Goal: Communication & Community: Answer question/provide support

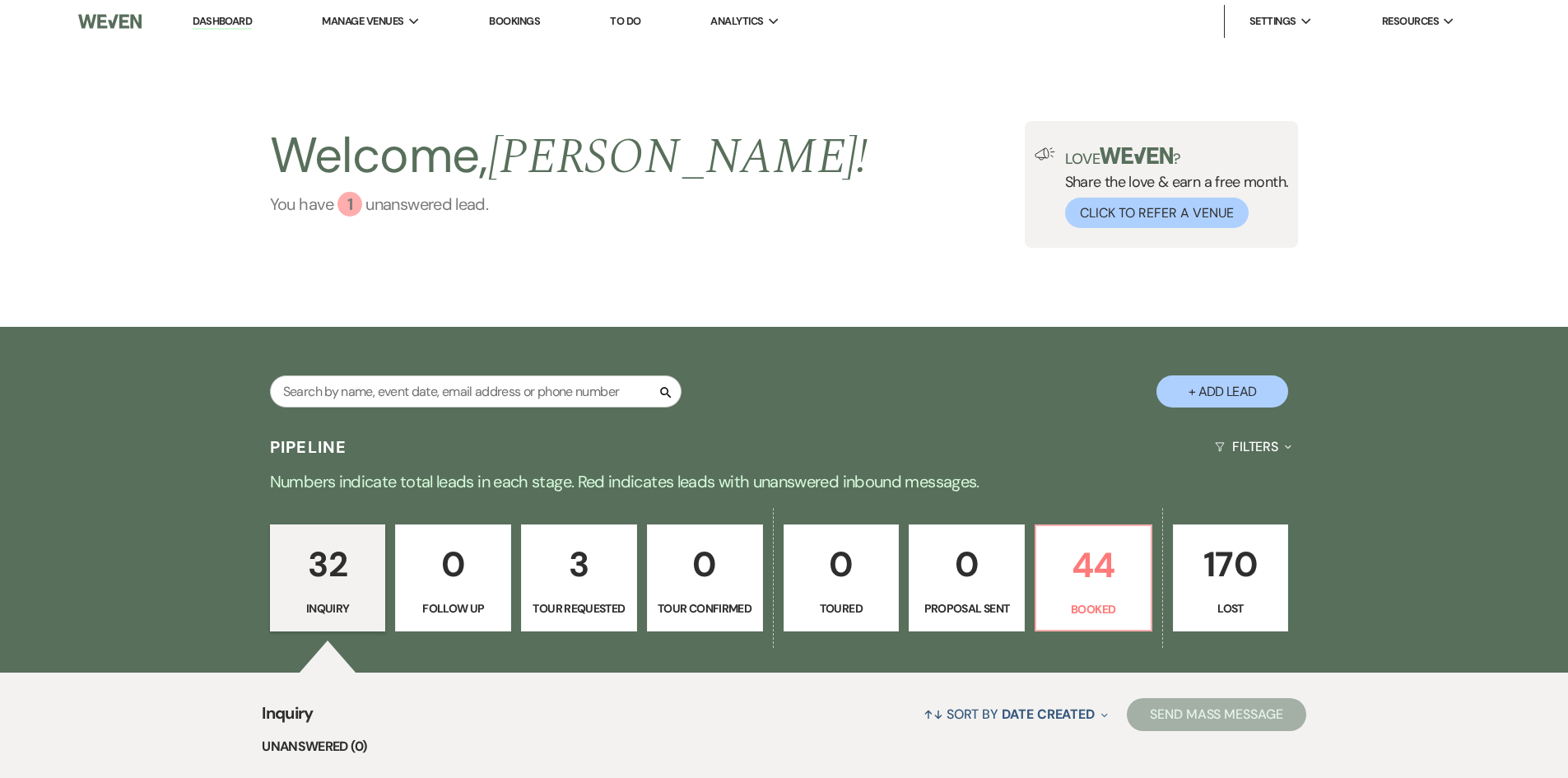
click at [351, 210] on div "1" at bounding box center [349, 204] width 24 height 24
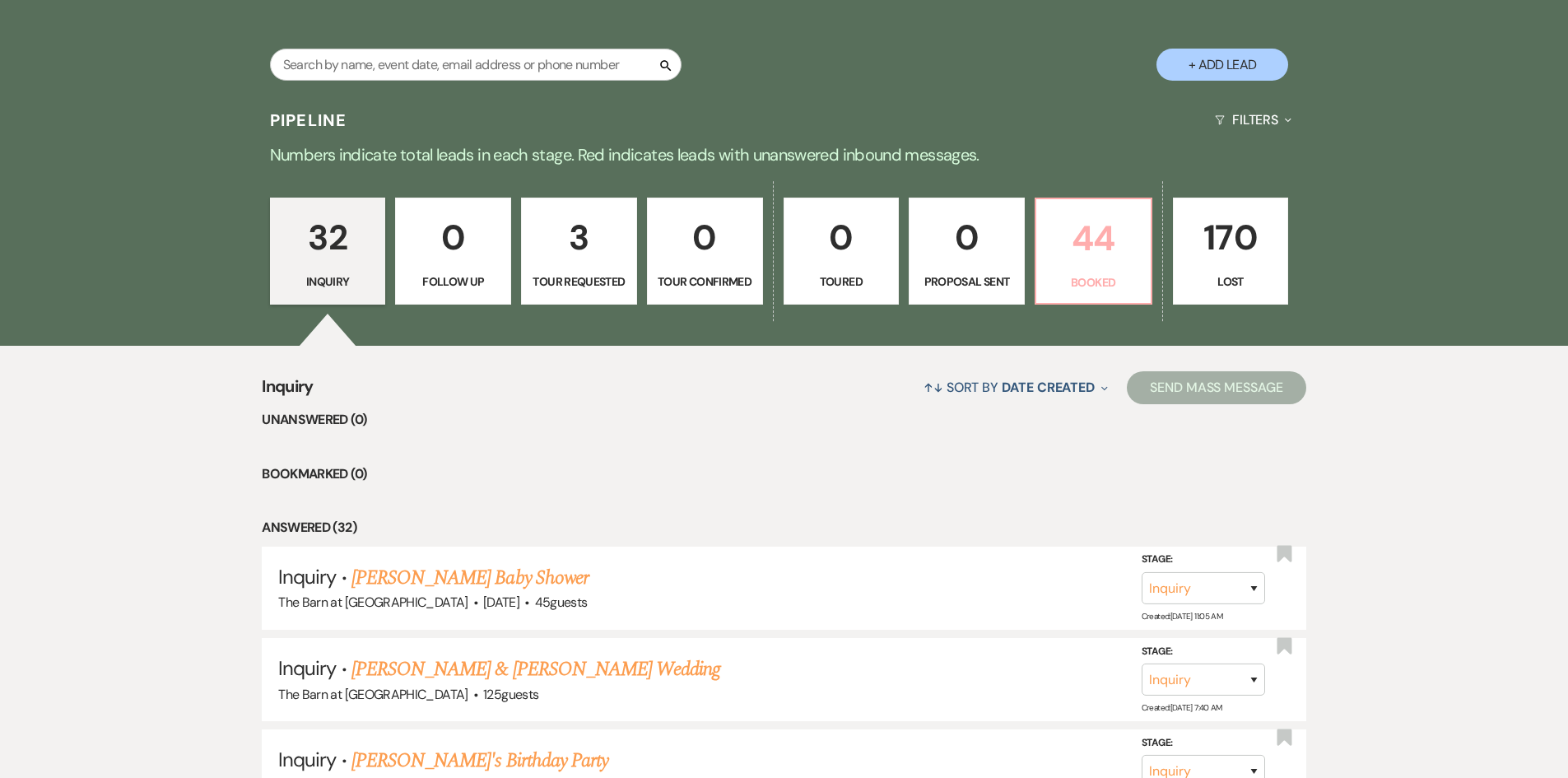
click at [1091, 234] on p "44" at bounding box center [1094, 238] width 95 height 55
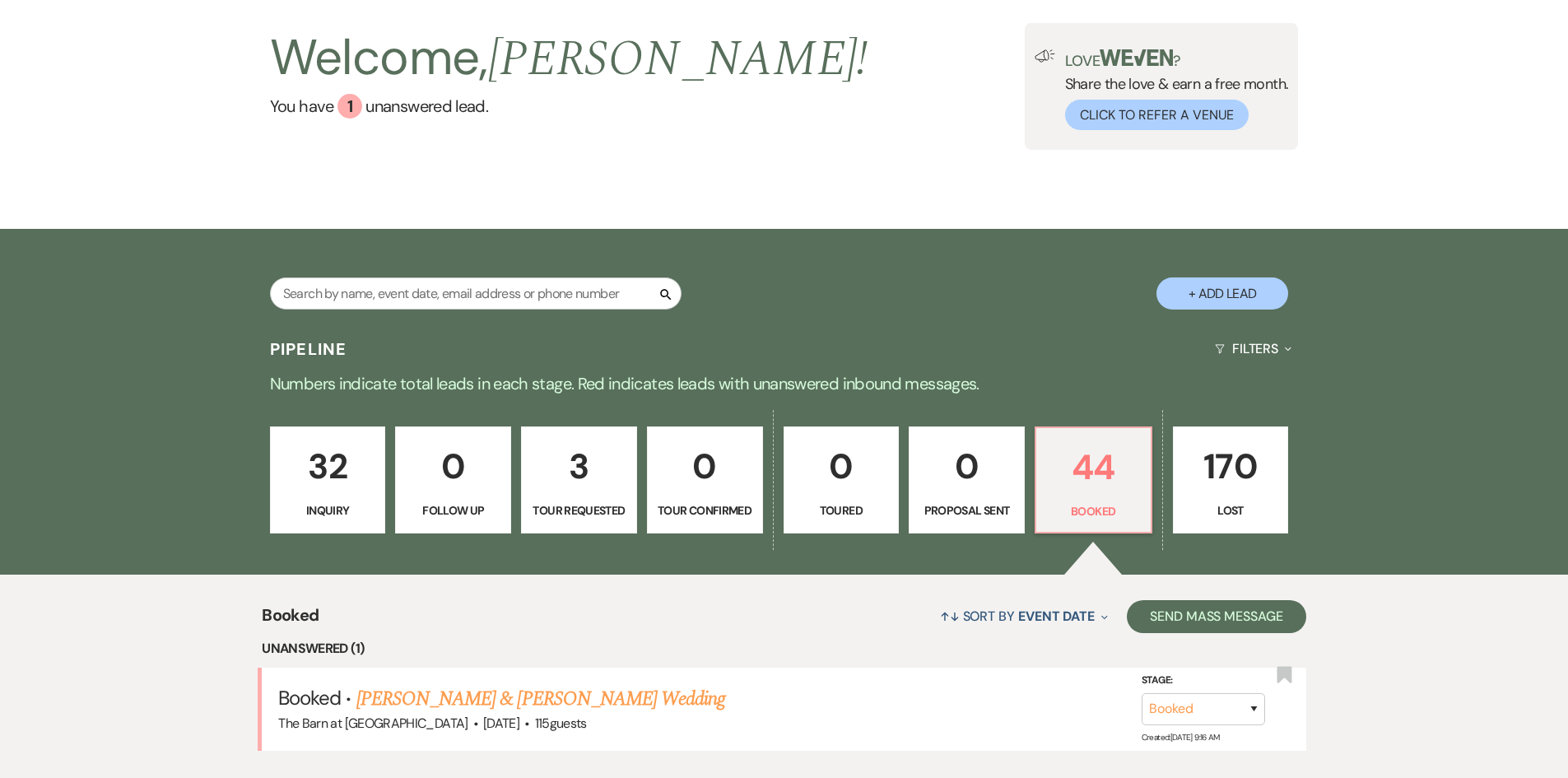
scroll to position [327, 0]
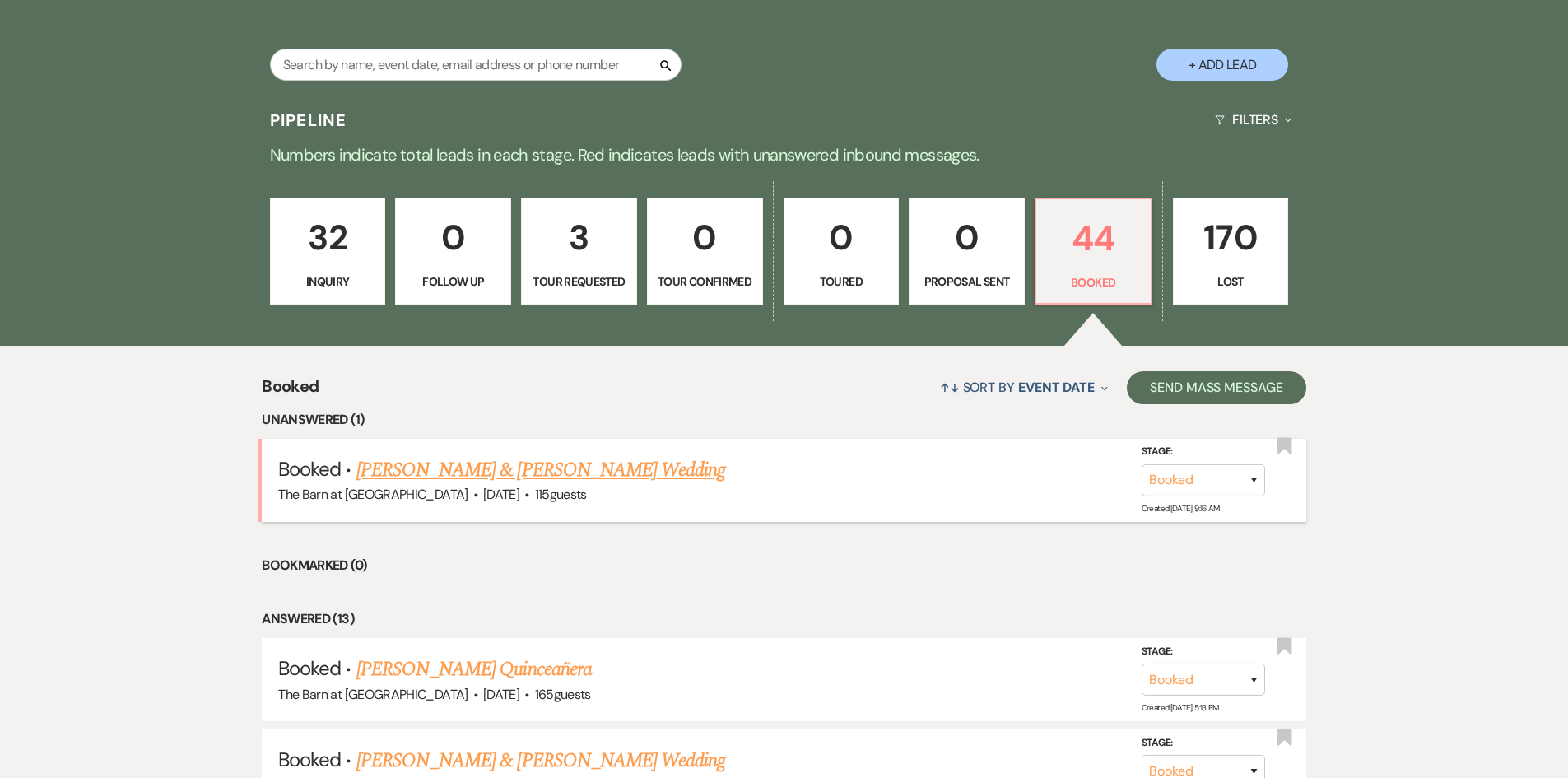
click at [558, 472] on link "[PERSON_NAME] & [PERSON_NAME] Wedding" at bounding box center [540, 470] width 368 height 30
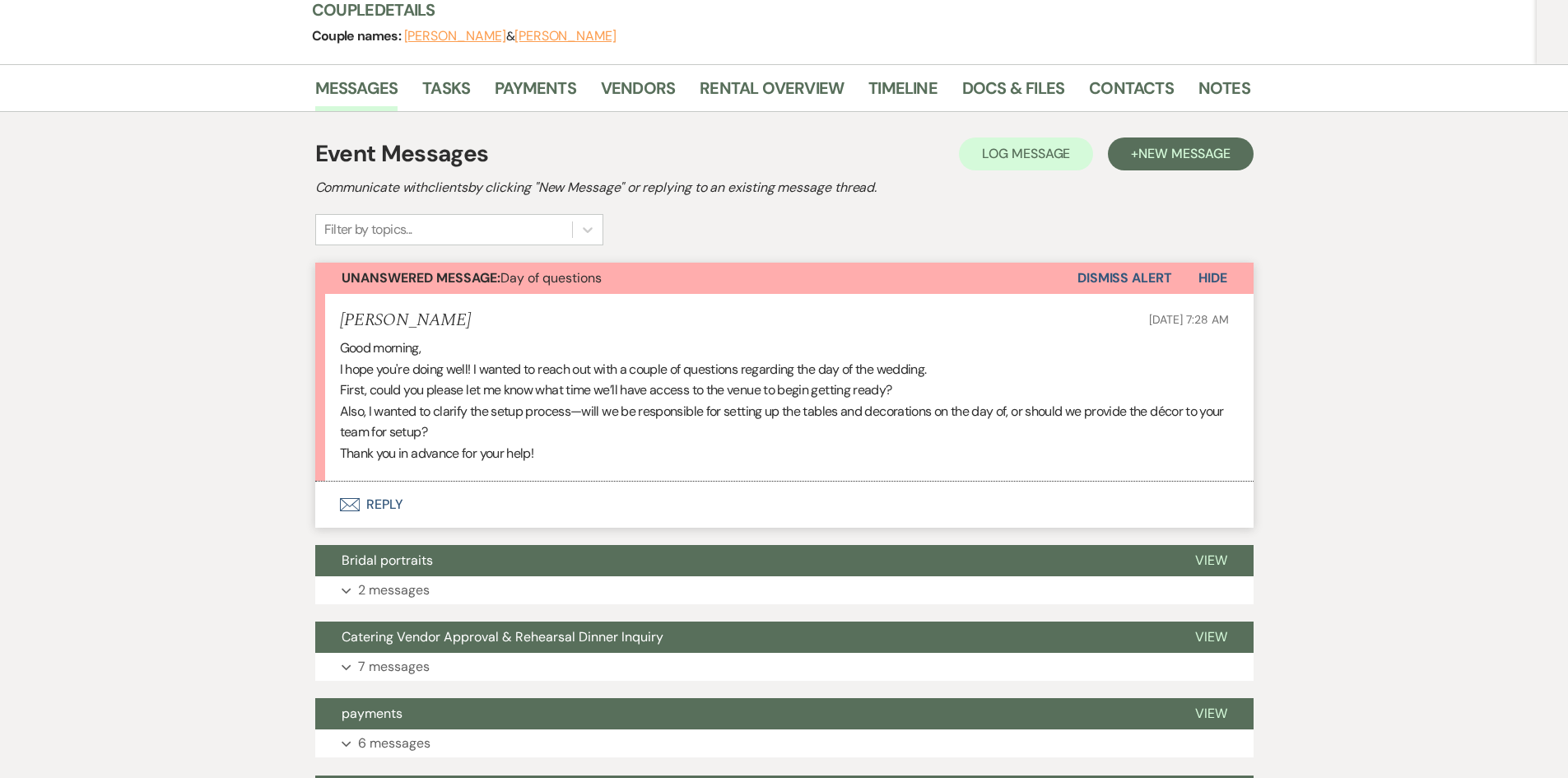
scroll to position [247, 0]
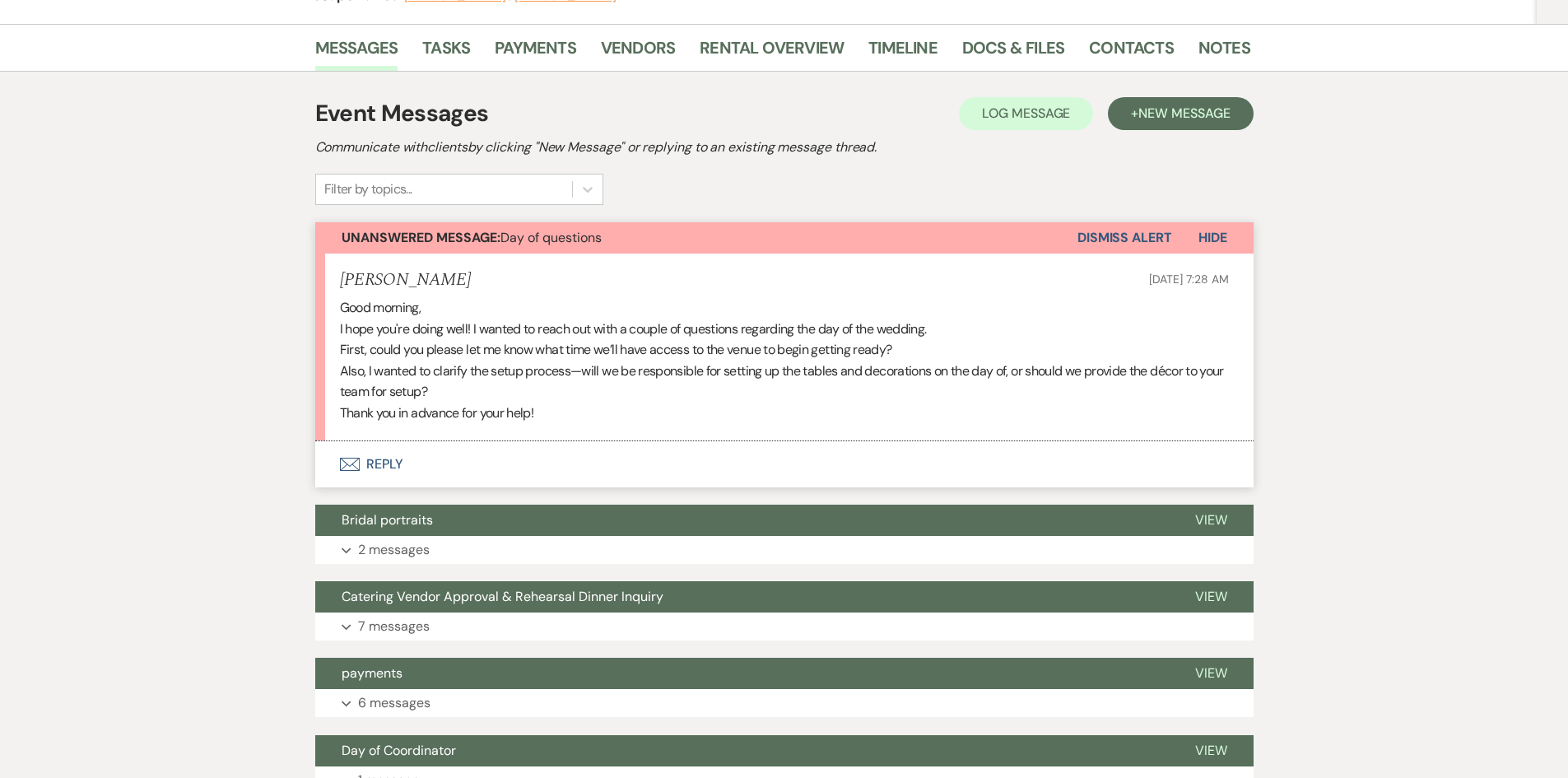
click at [386, 468] on button "Envelope Reply" at bounding box center [784, 465] width 938 height 47
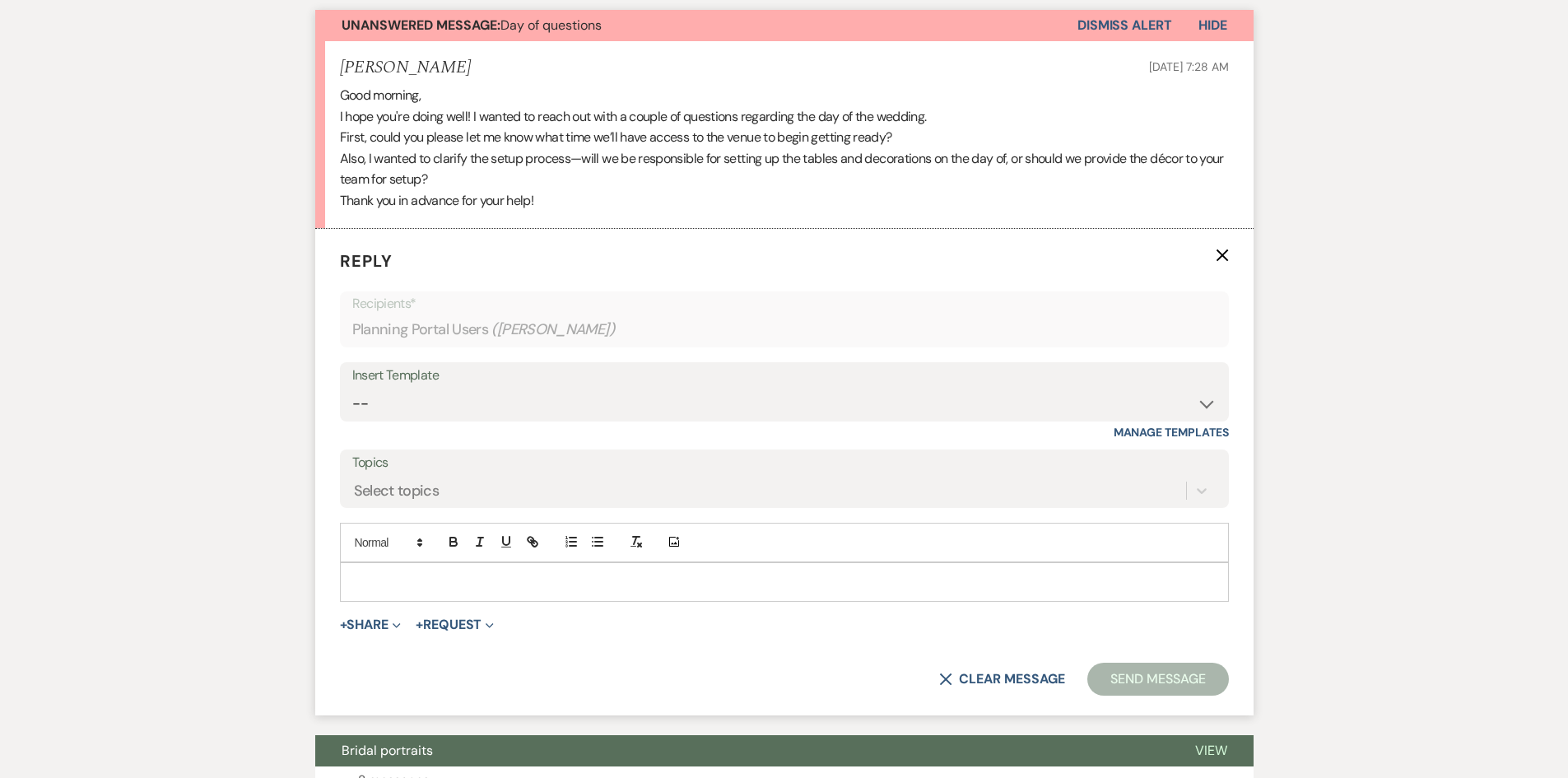
scroll to position [470, 0]
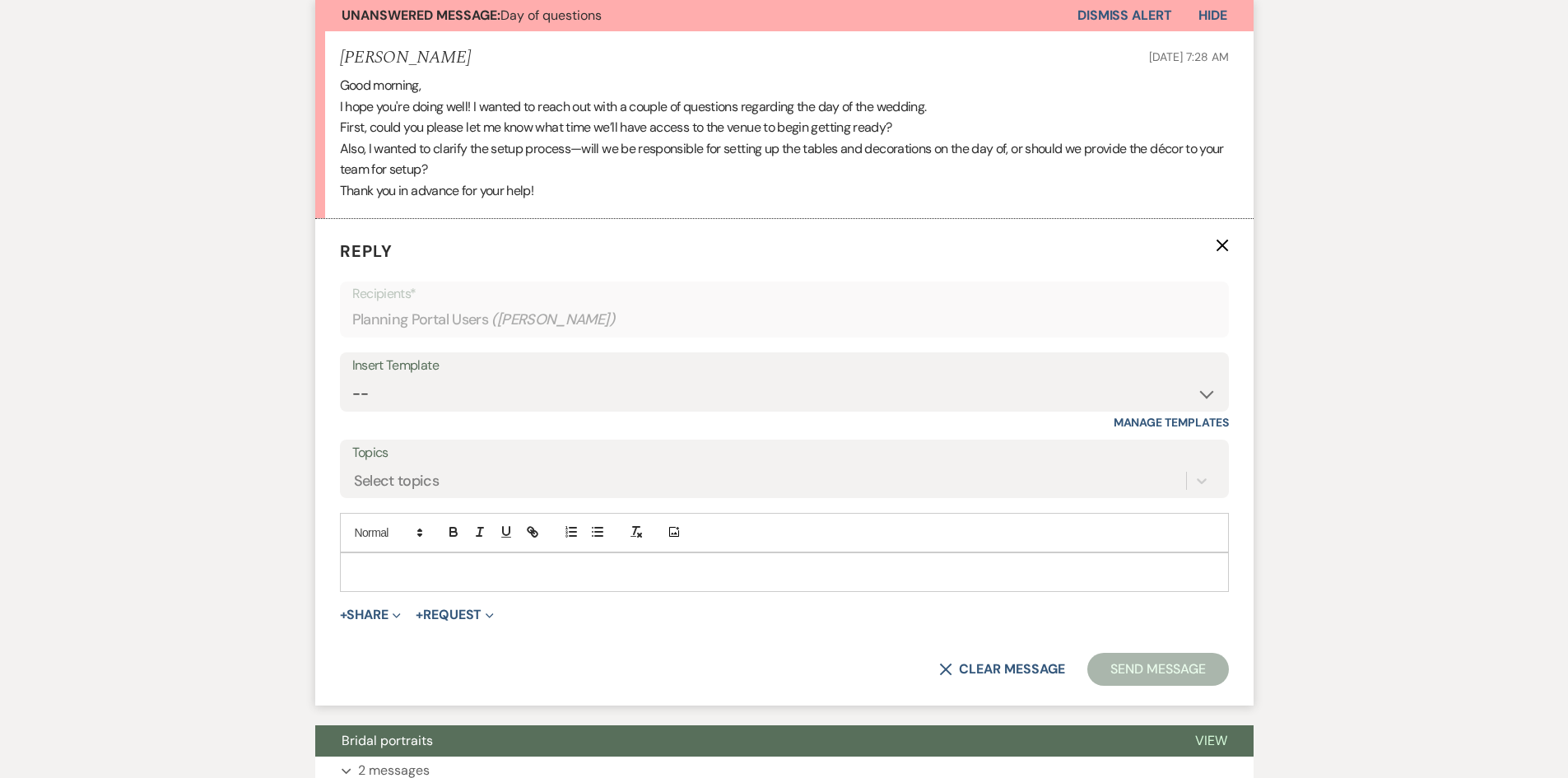
drag, startPoint x: 380, startPoint y: 585, endPoint x: 391, endPoint y: 575, distance: 14.9
click at [383, 582] on div at bounding box center [784, 571] width 887 height 38
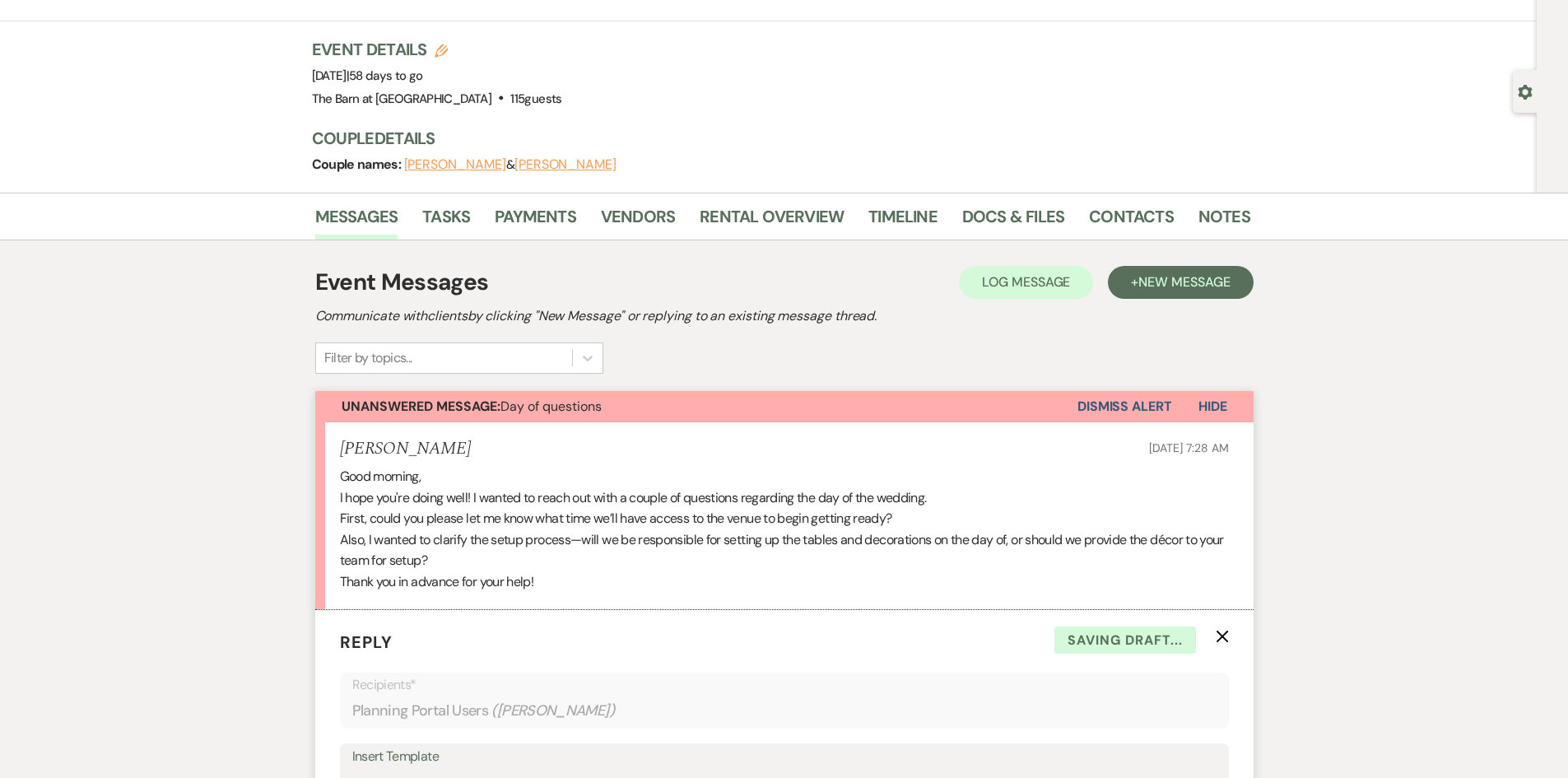
scroll to position [0, 0]
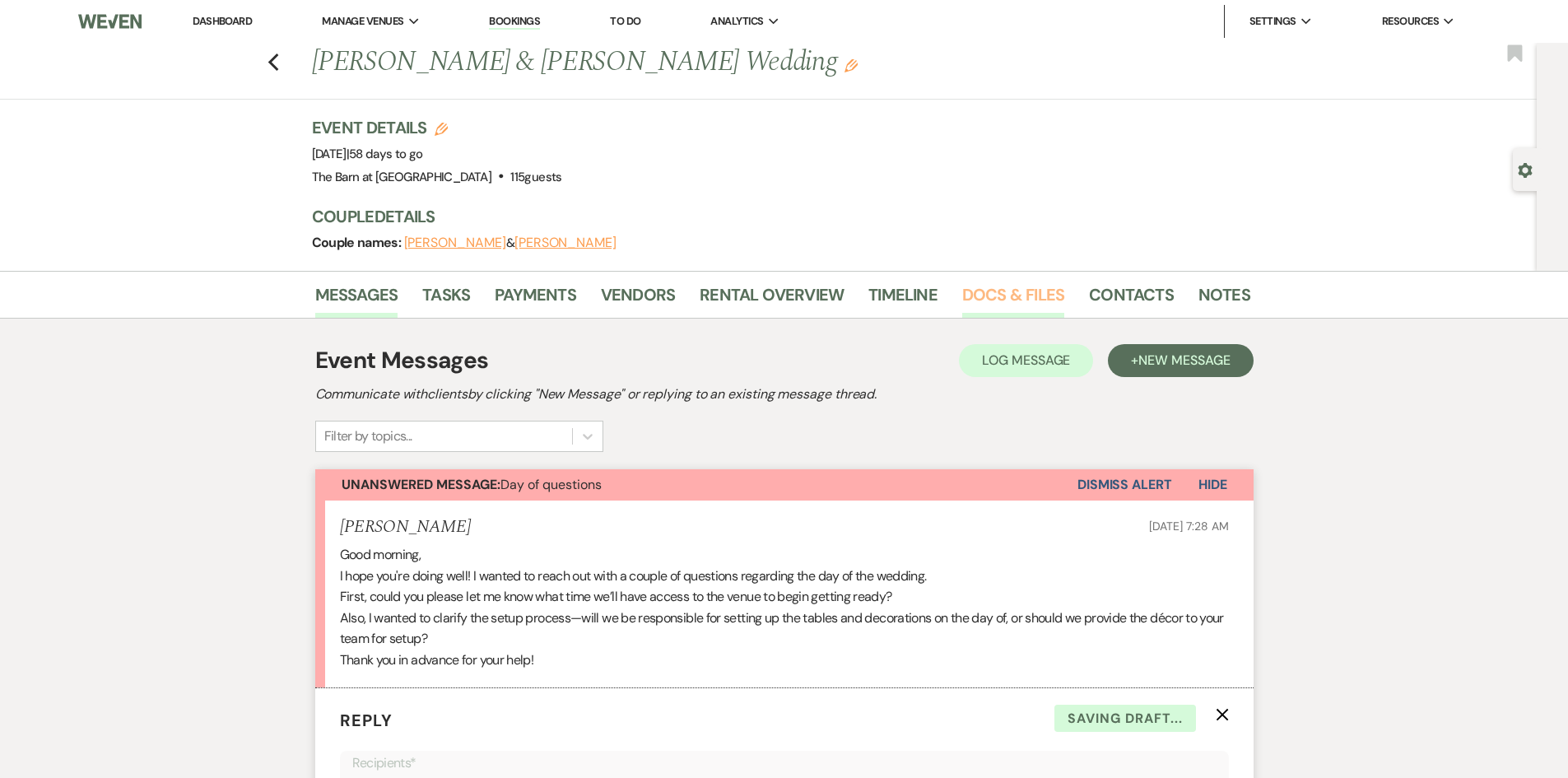
click at [1008, 308] on link "Docs & Files" at bounding box center [1012, 299] width 102 height 36
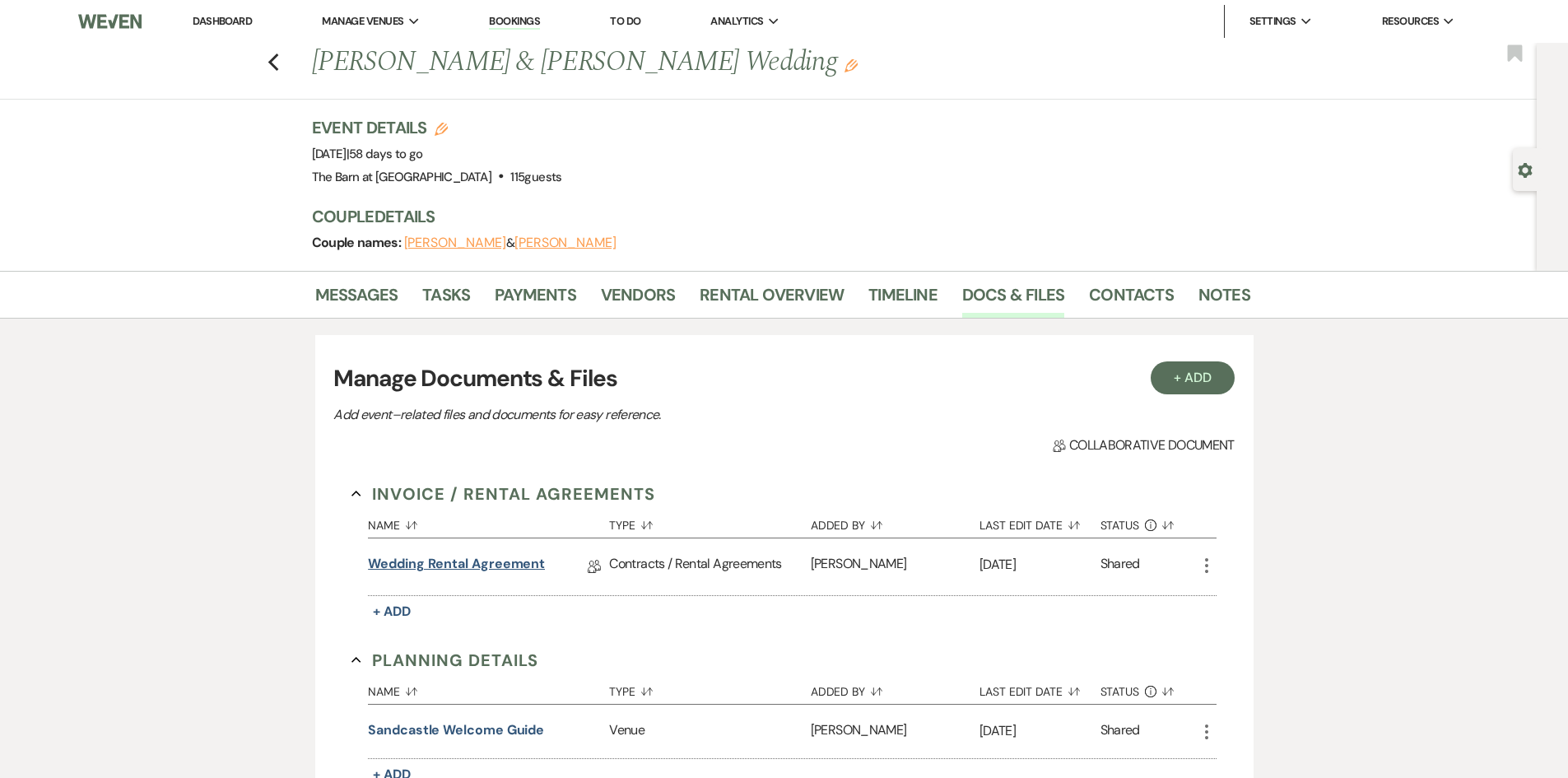
click at [510, 560] on link "Wedding Rental Agreement" at bounding box center [456, 567] width 176 height 25
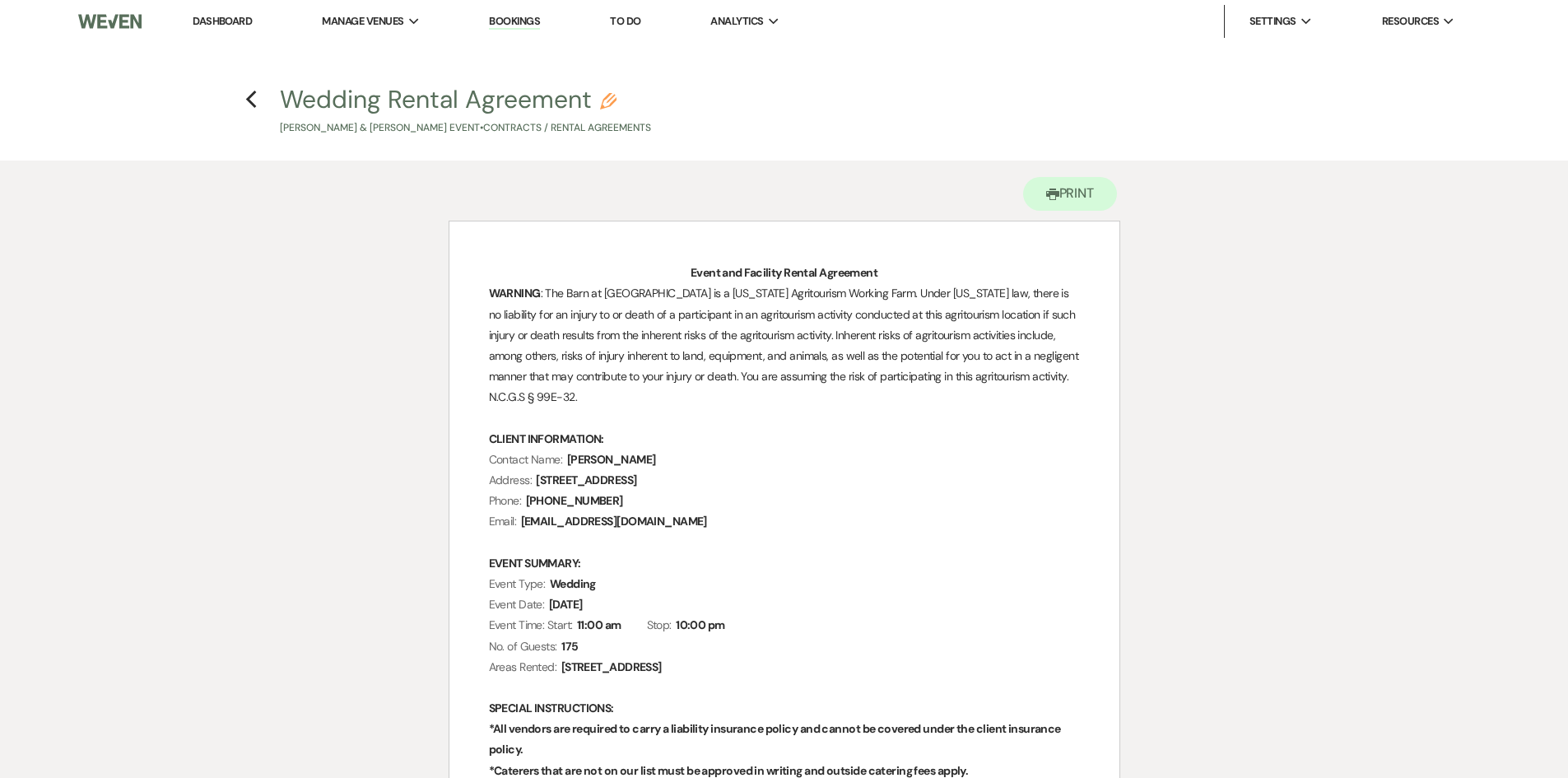
click at [243, 95] on h4 "Previous Wedding Rental Agreement Pencil [PERSON_NAME] & [PERSON_NAME] Event • …" at bounding box center [784, 109] width 1185 height 53
click at [251, 95] on use "button" at bounding box center [251, 99] width 11 height 18
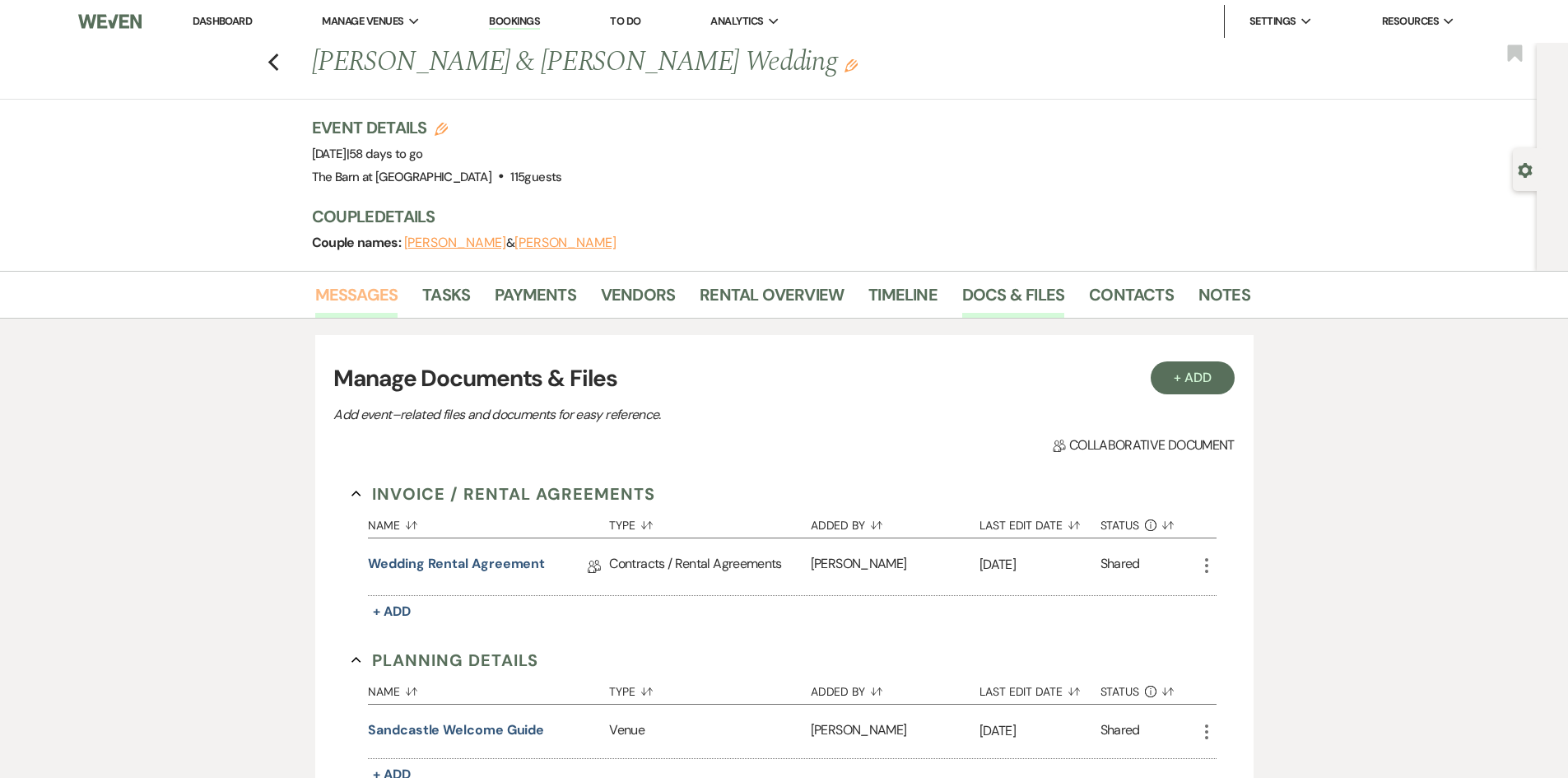
click at [343, 282] on link "Messages" at bounding box center [357, 299] width 83 height 36
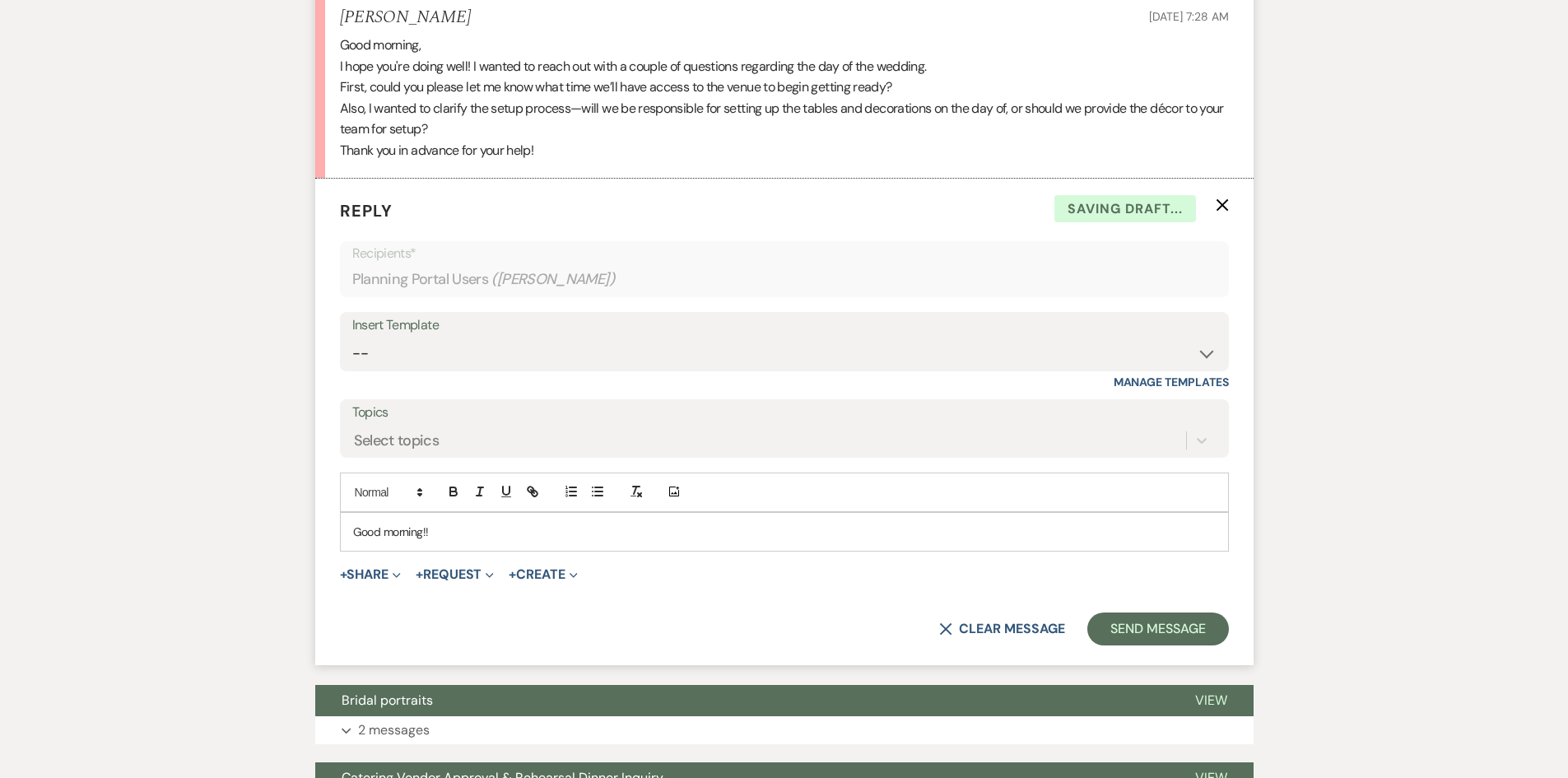
scroll to position [552, 0]
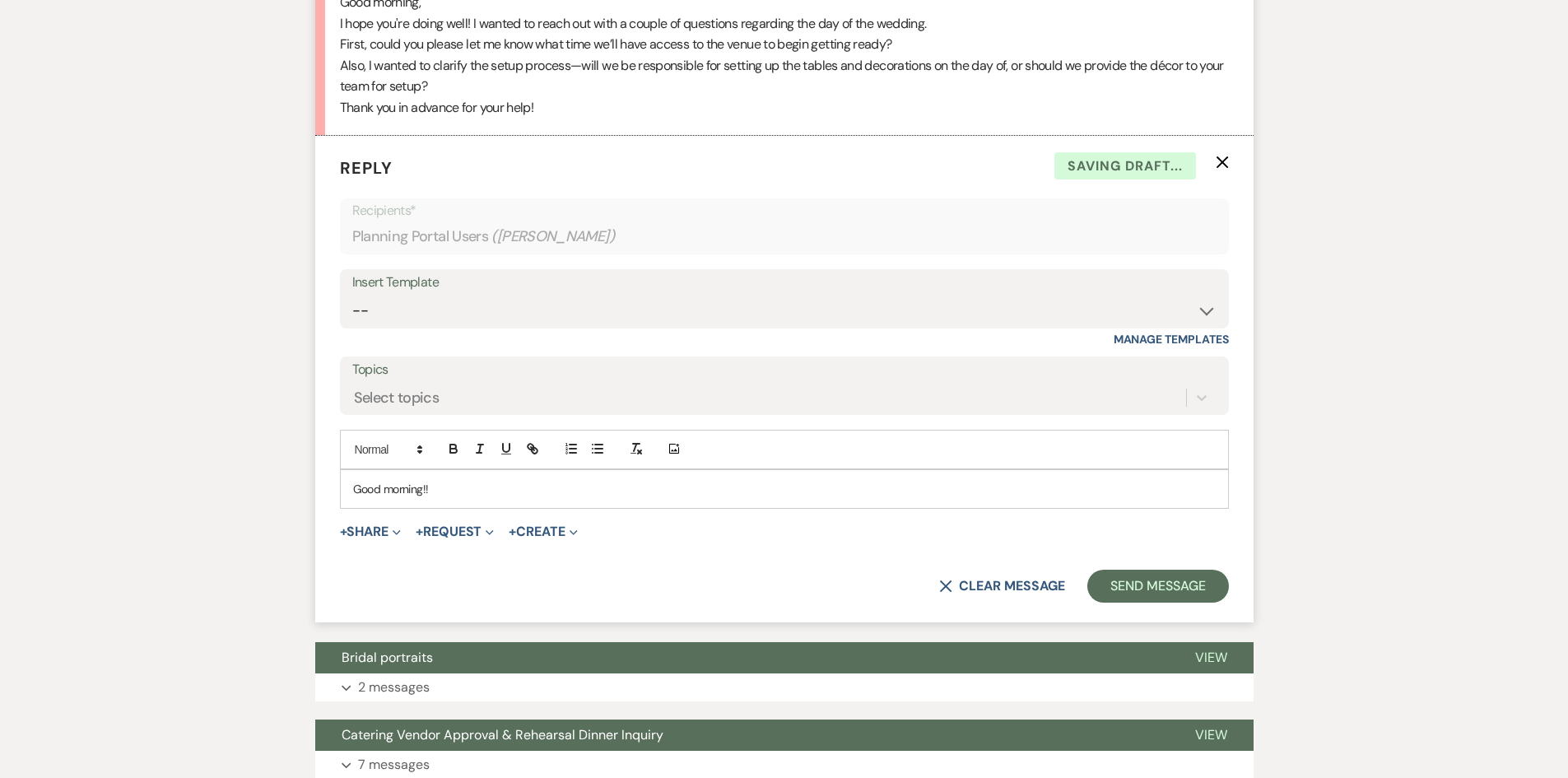
click at [475, 492] on p "Good morning!!" at bounding box center [784, 489] width 862 height 18
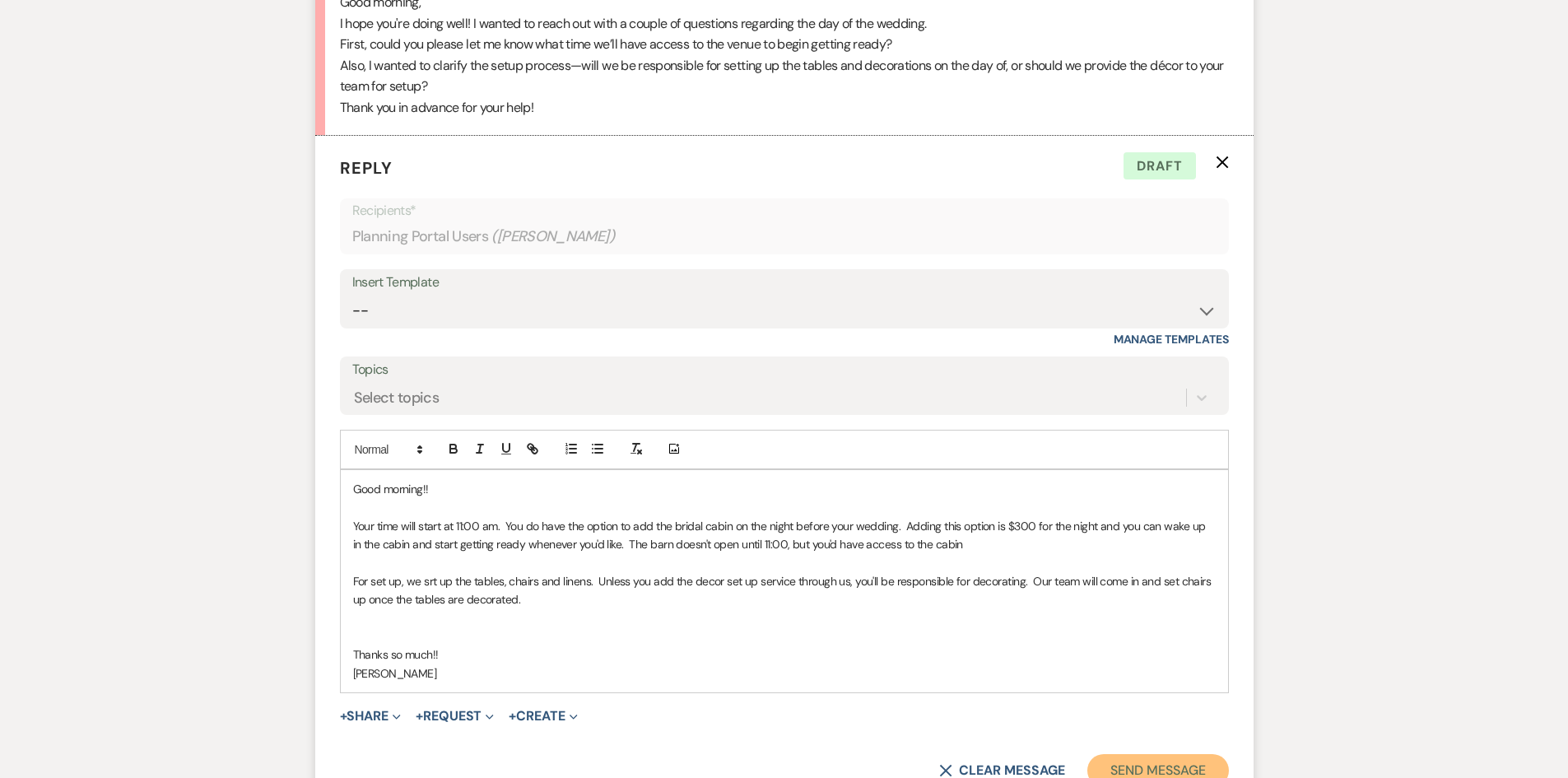
click at [1110, 765] on button "Send Message" at bounding box center [1157, 770] width 141 height 33
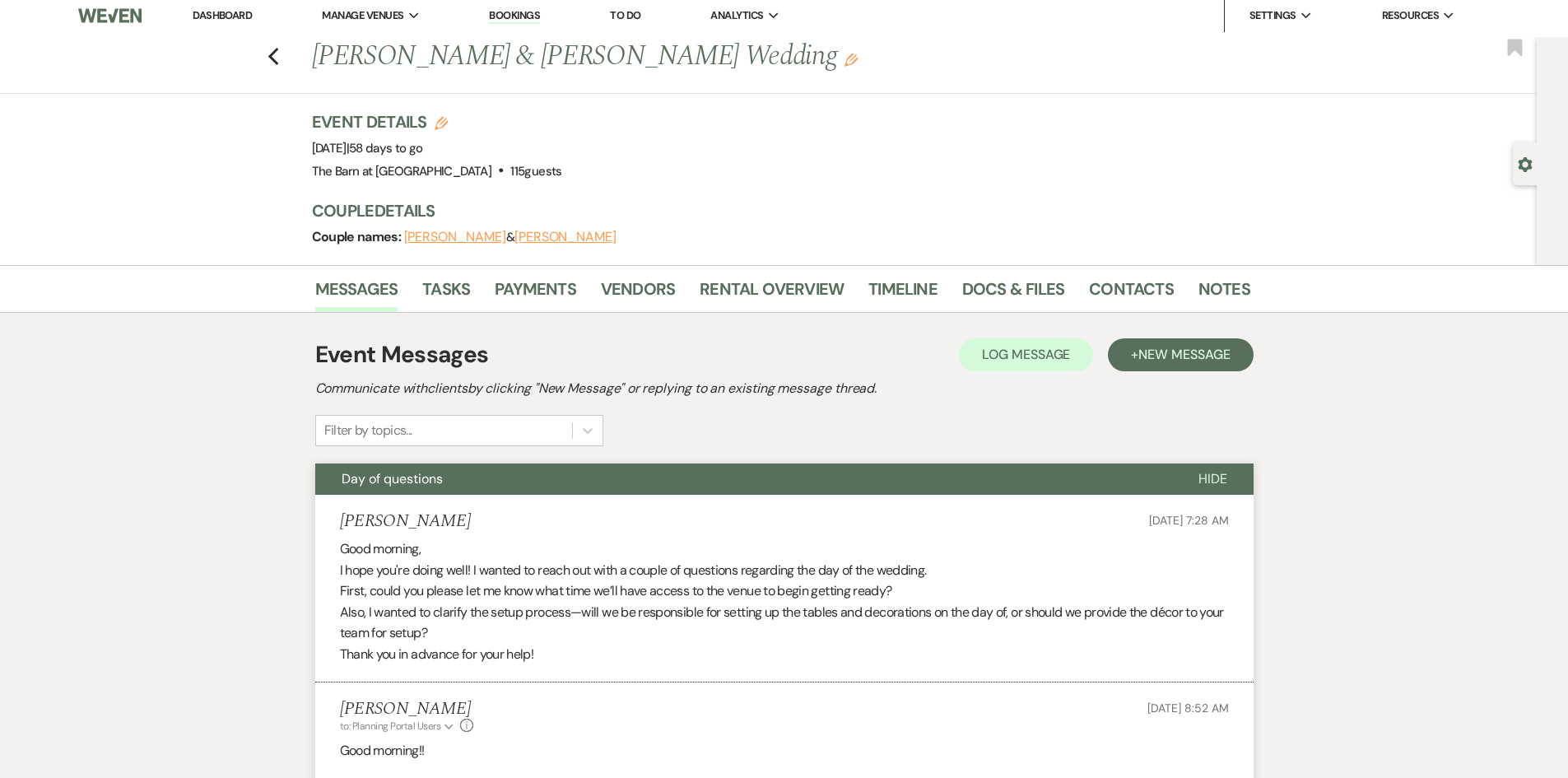
scroll to position [0, 0]
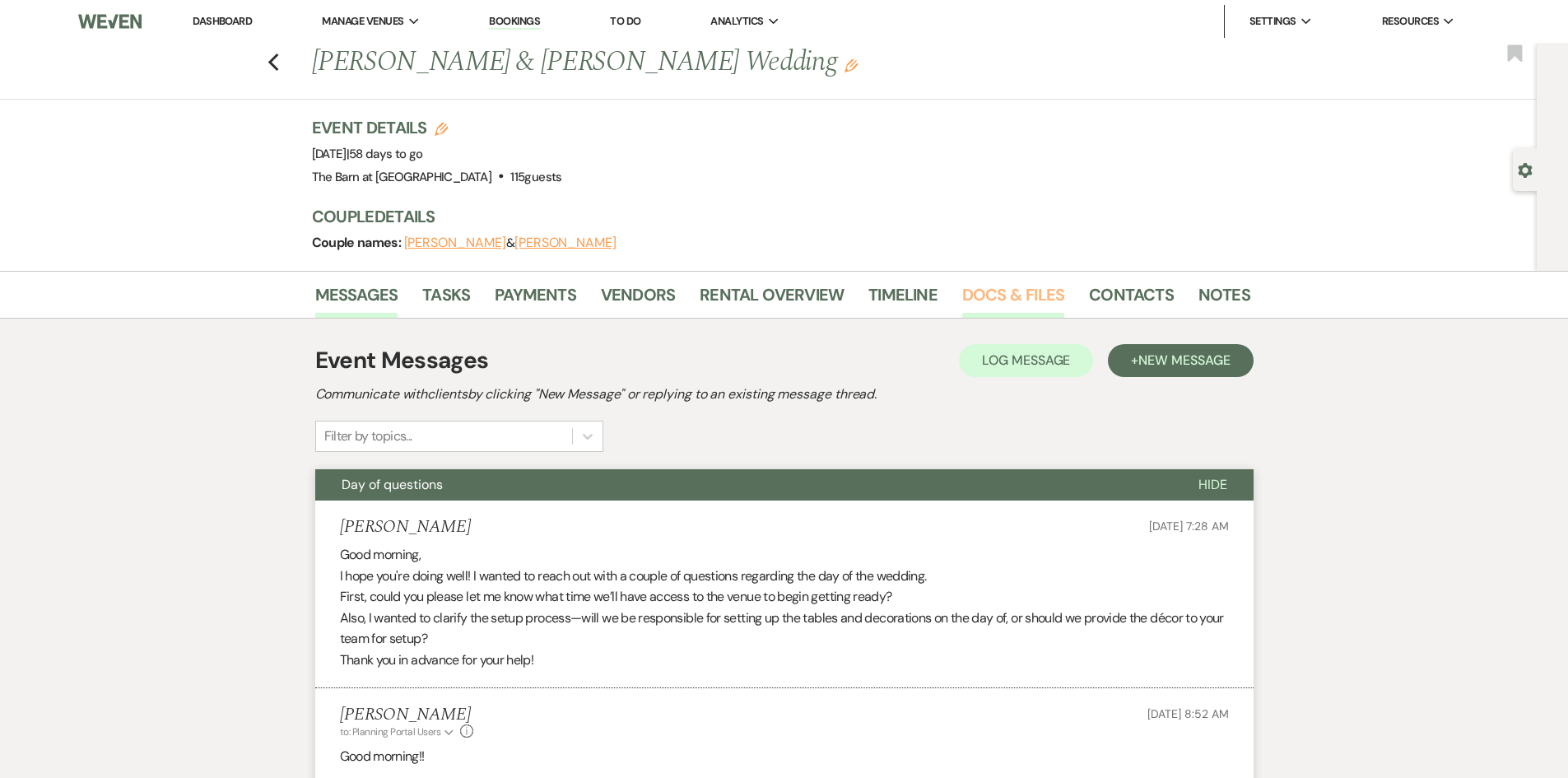
click at [1009, 281] on link "Docs & Files" at bounding box center [1012, 299] width 102 height 36
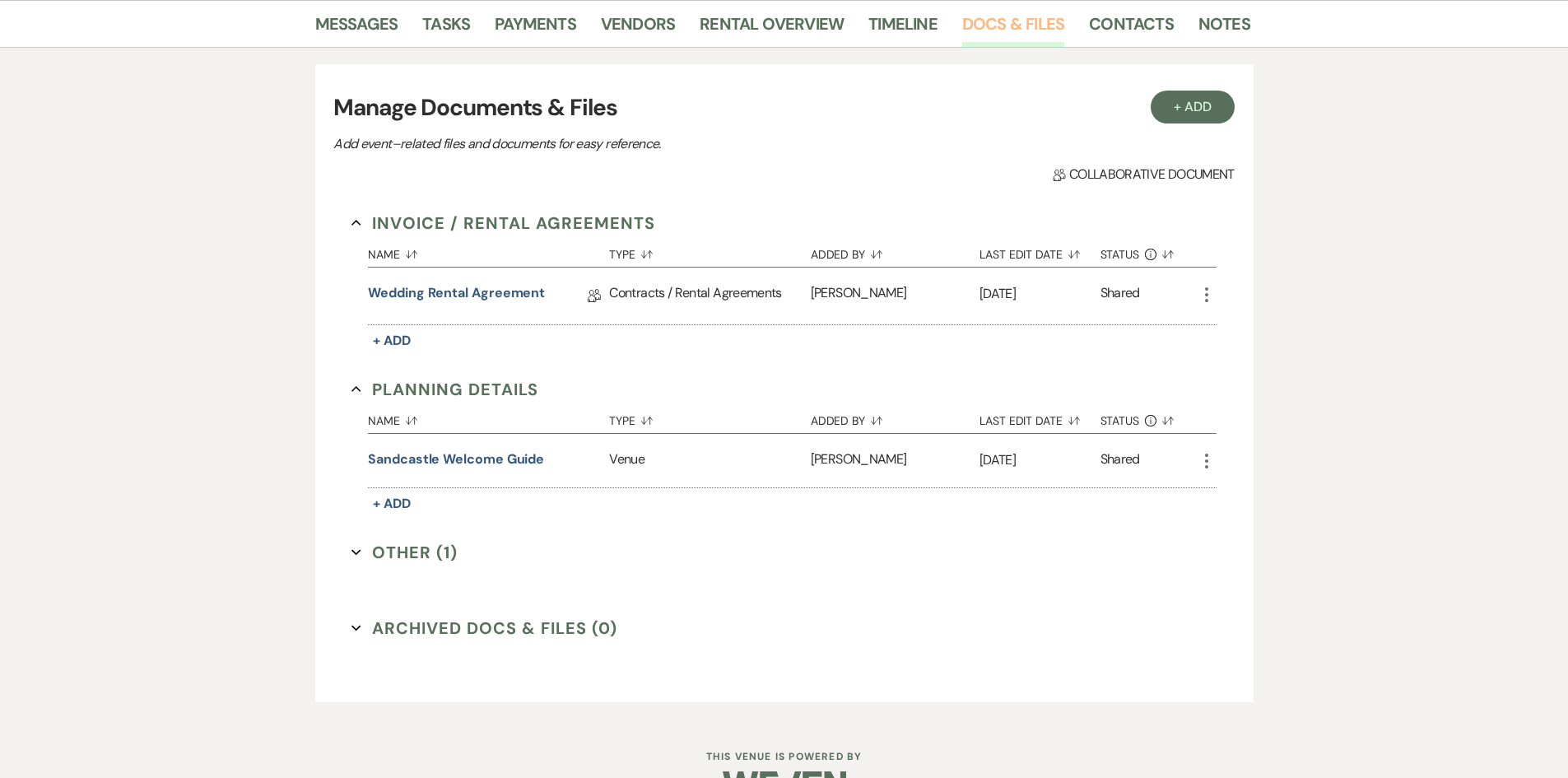
scroll to position [317, 0]
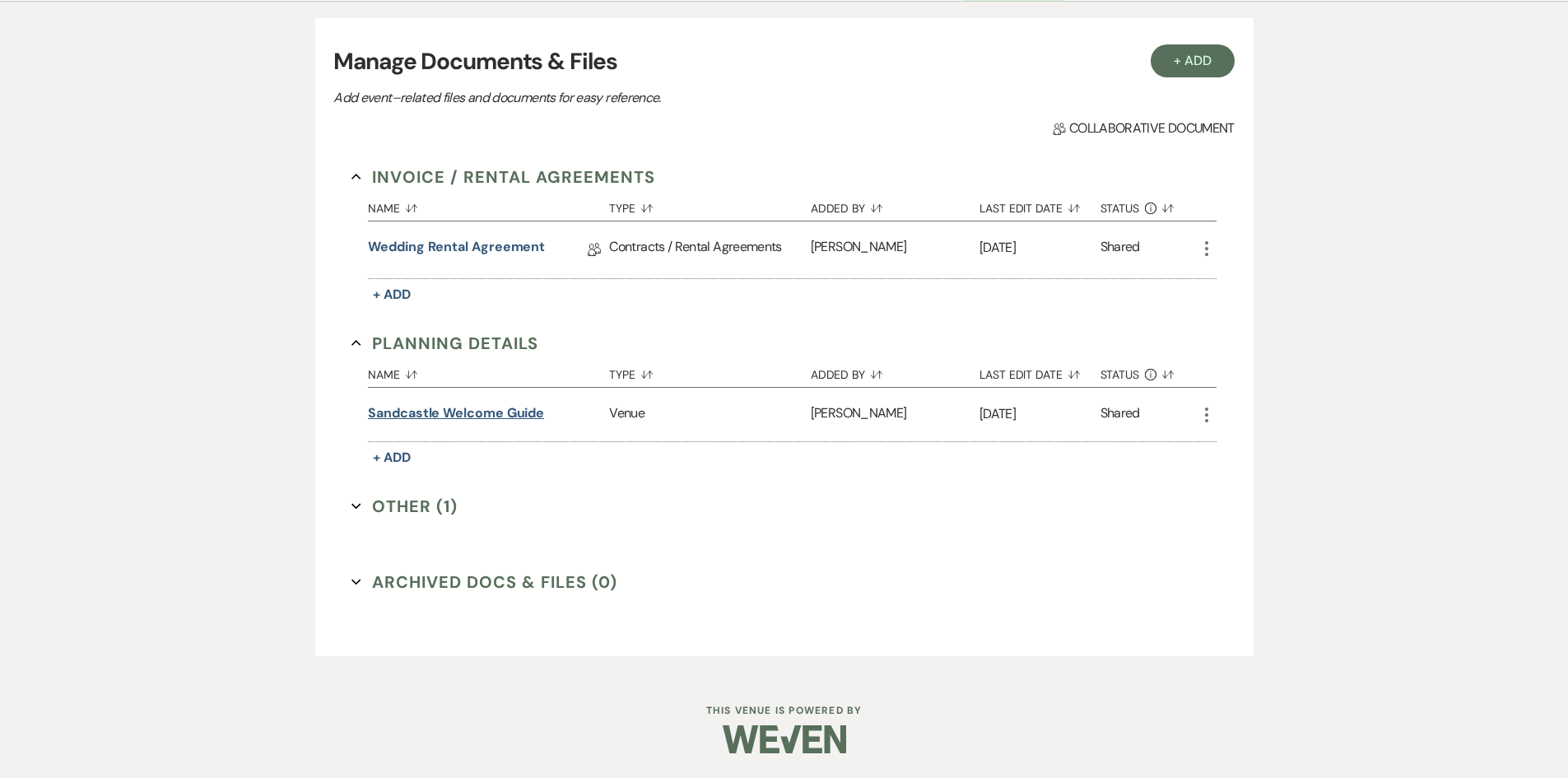
click at [470, 411] on button "Sandcastle Welcome Guide" at bounding box center [456, 413] width 176 height 19
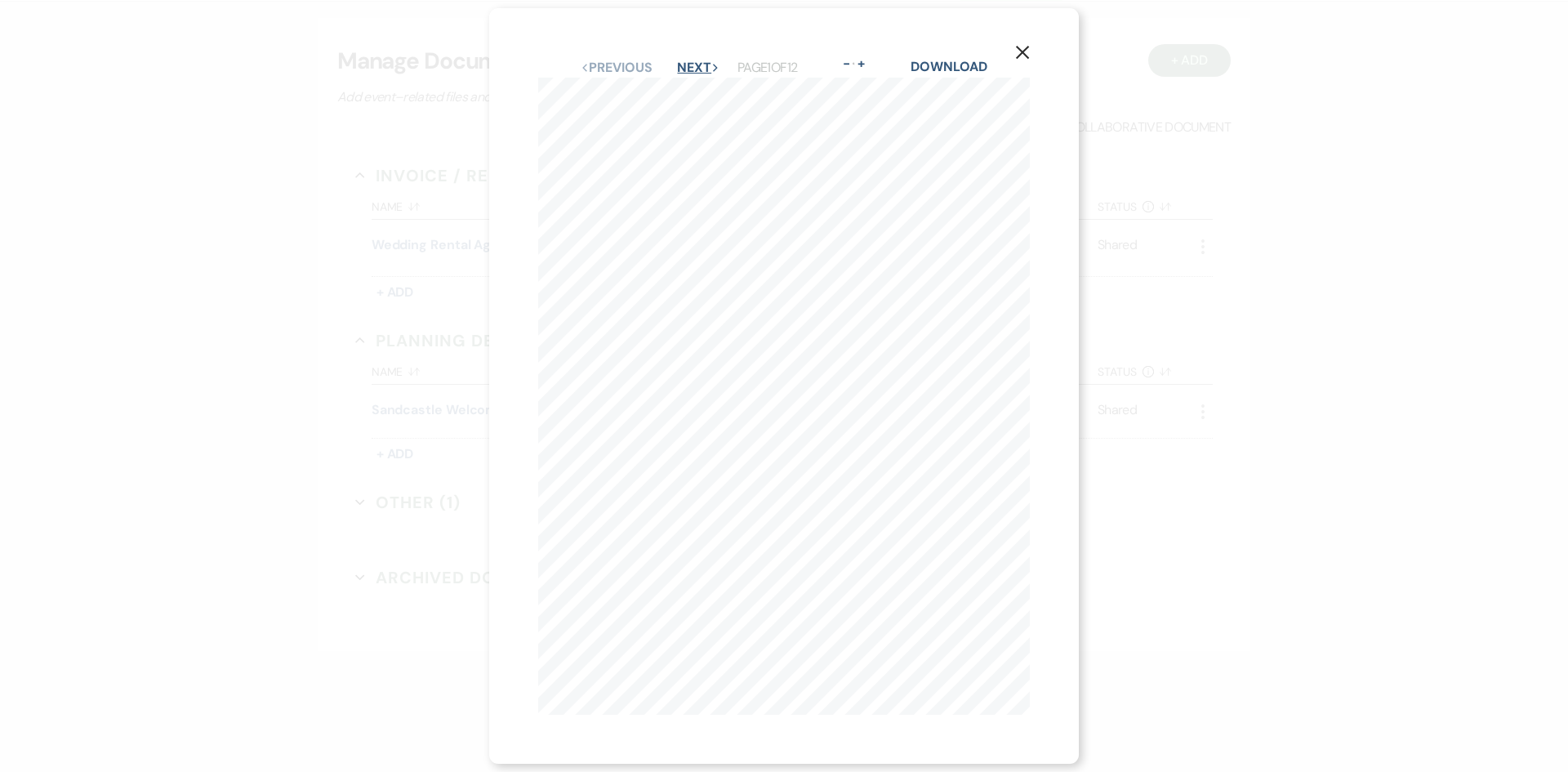
click at [690, 62] on button "Next Next" at bounding box center [699, 68] width 42 height 13
click at [690, 62] on button "Next Next" at bounding box center [698, 68] width 42 height 13
click at [1025, 46] on icon "X" at bounding box center [1022, 52] width 14 height 14
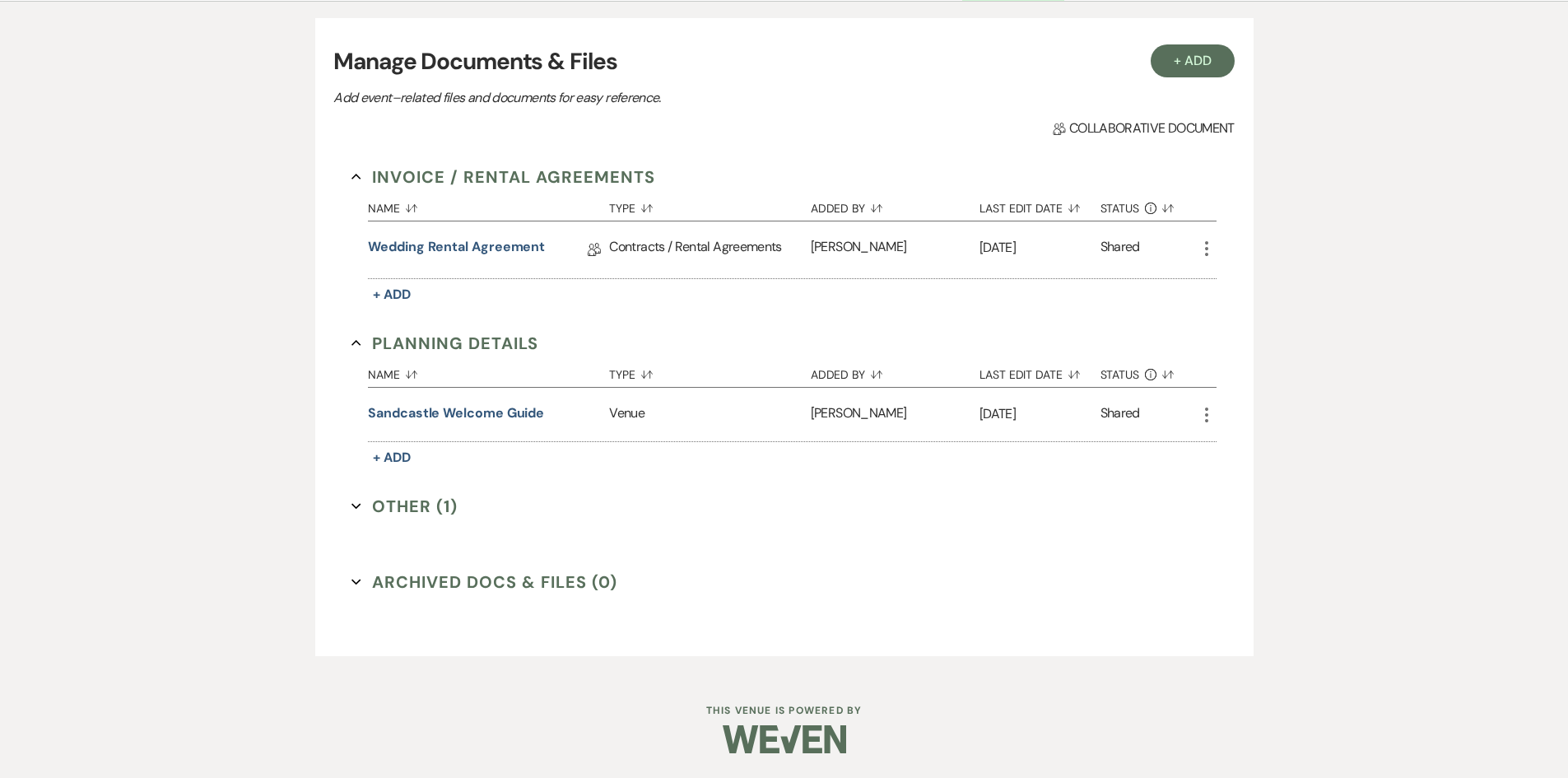
click at [426, 506] on button "Other (1) Expand" at bounding box center [403, 505] width 106 height 24
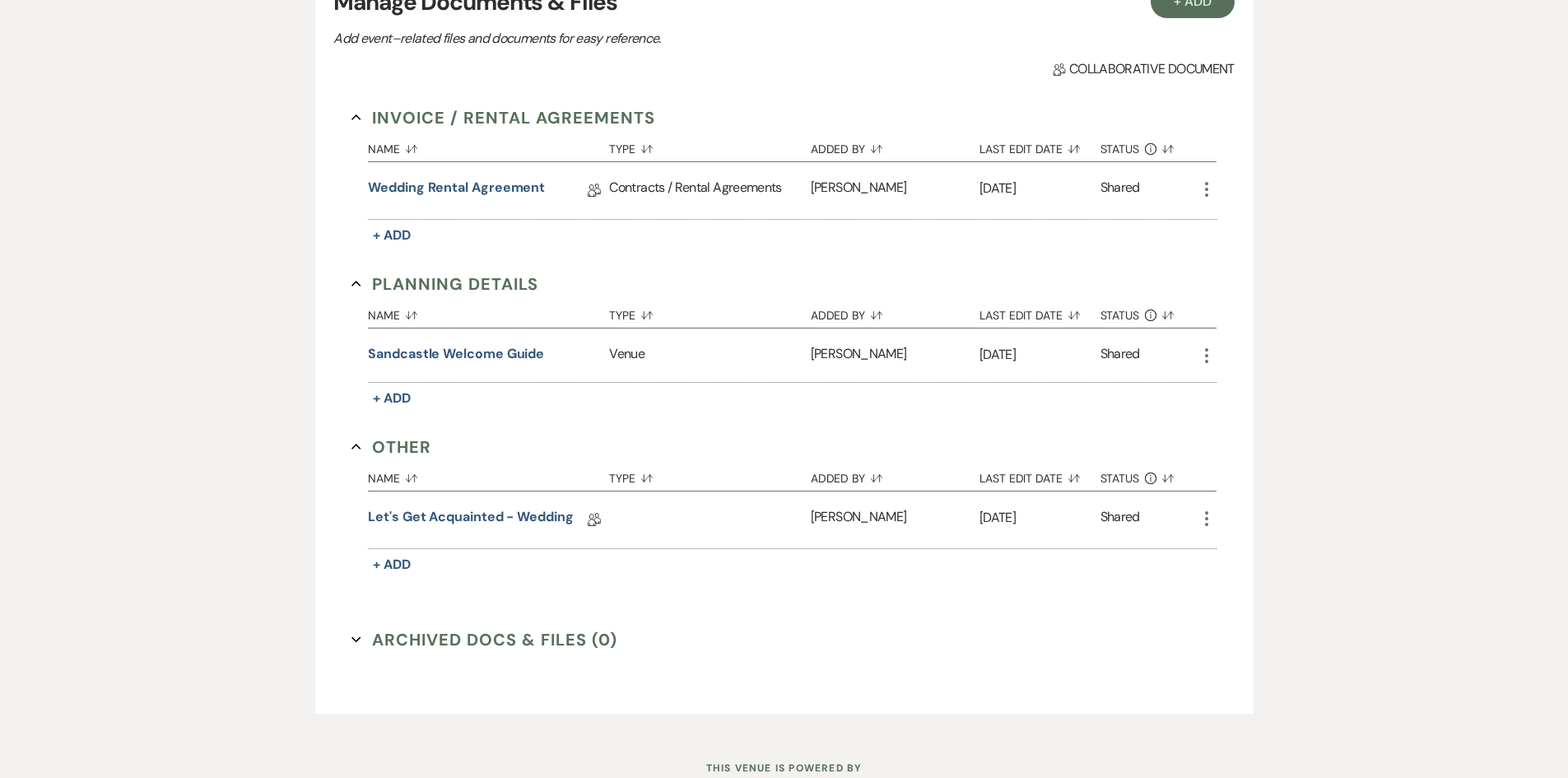
scroll to position [400, 0]
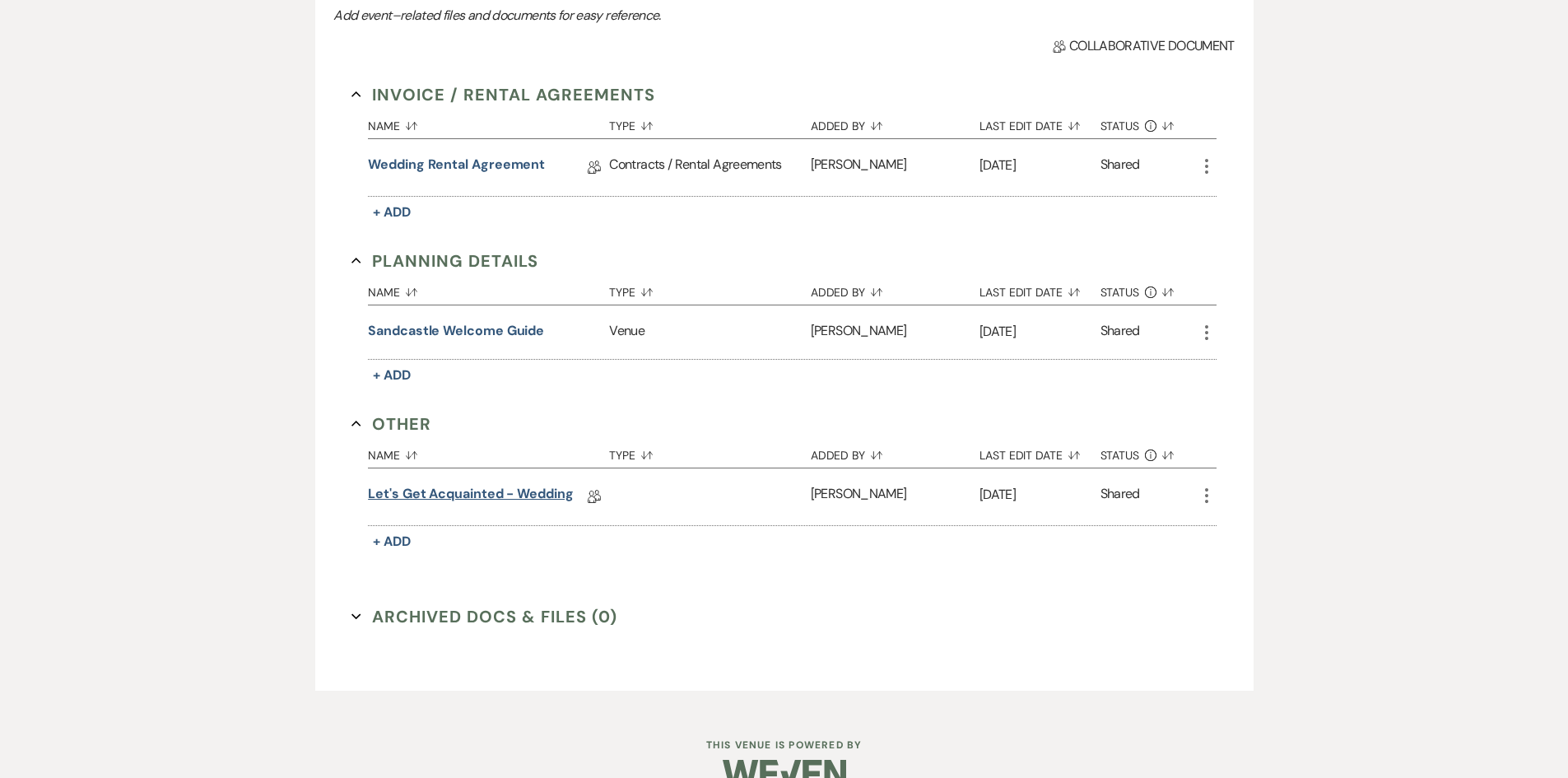
click at [430, 490] on link "Let's Get Acquainted - Wedding" at bounding box center [470, 497] width 206 height 25
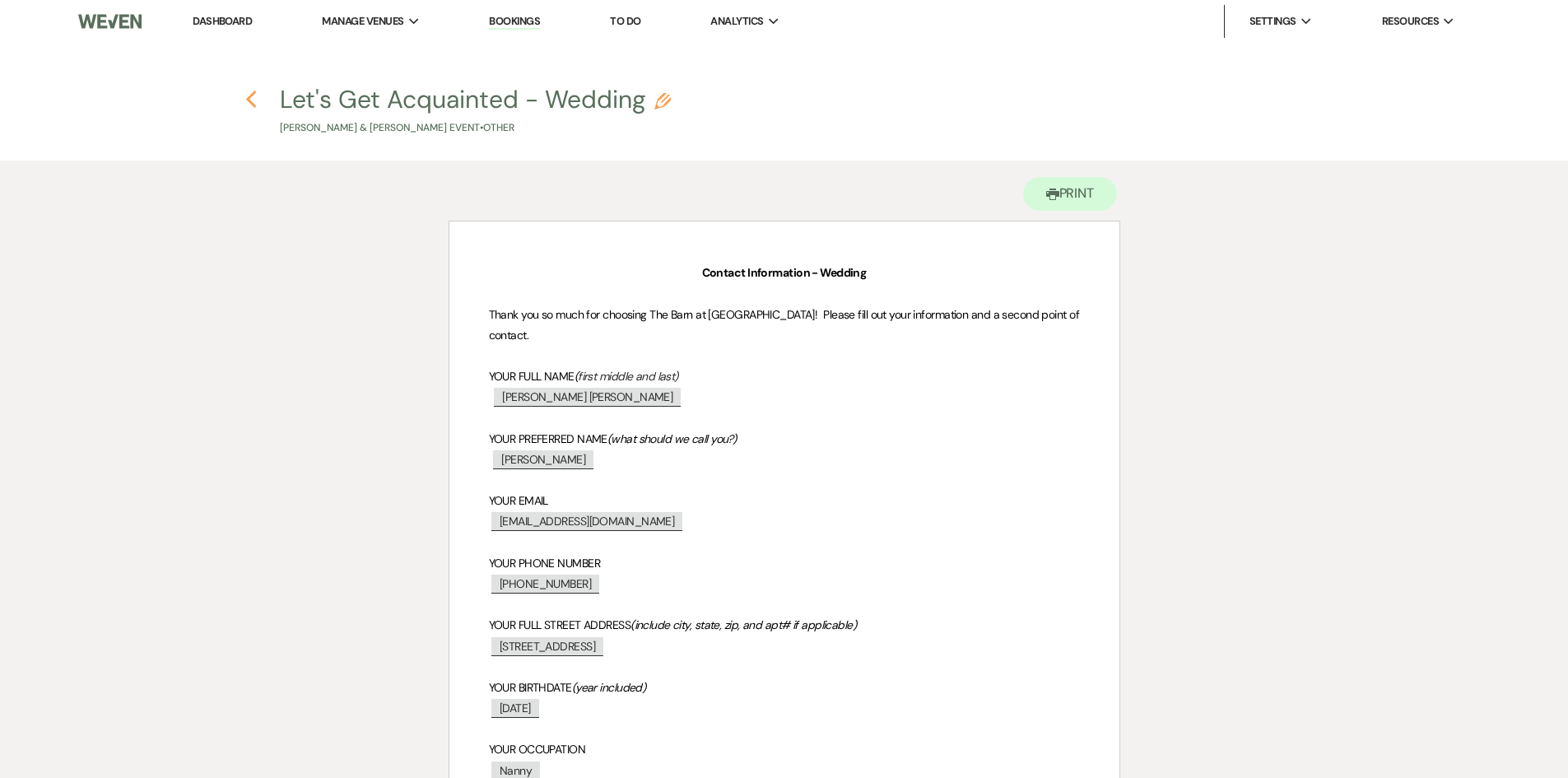
click at [253, 101] on icon "Previous" at bounding box center [251, 99] width 13 height 19
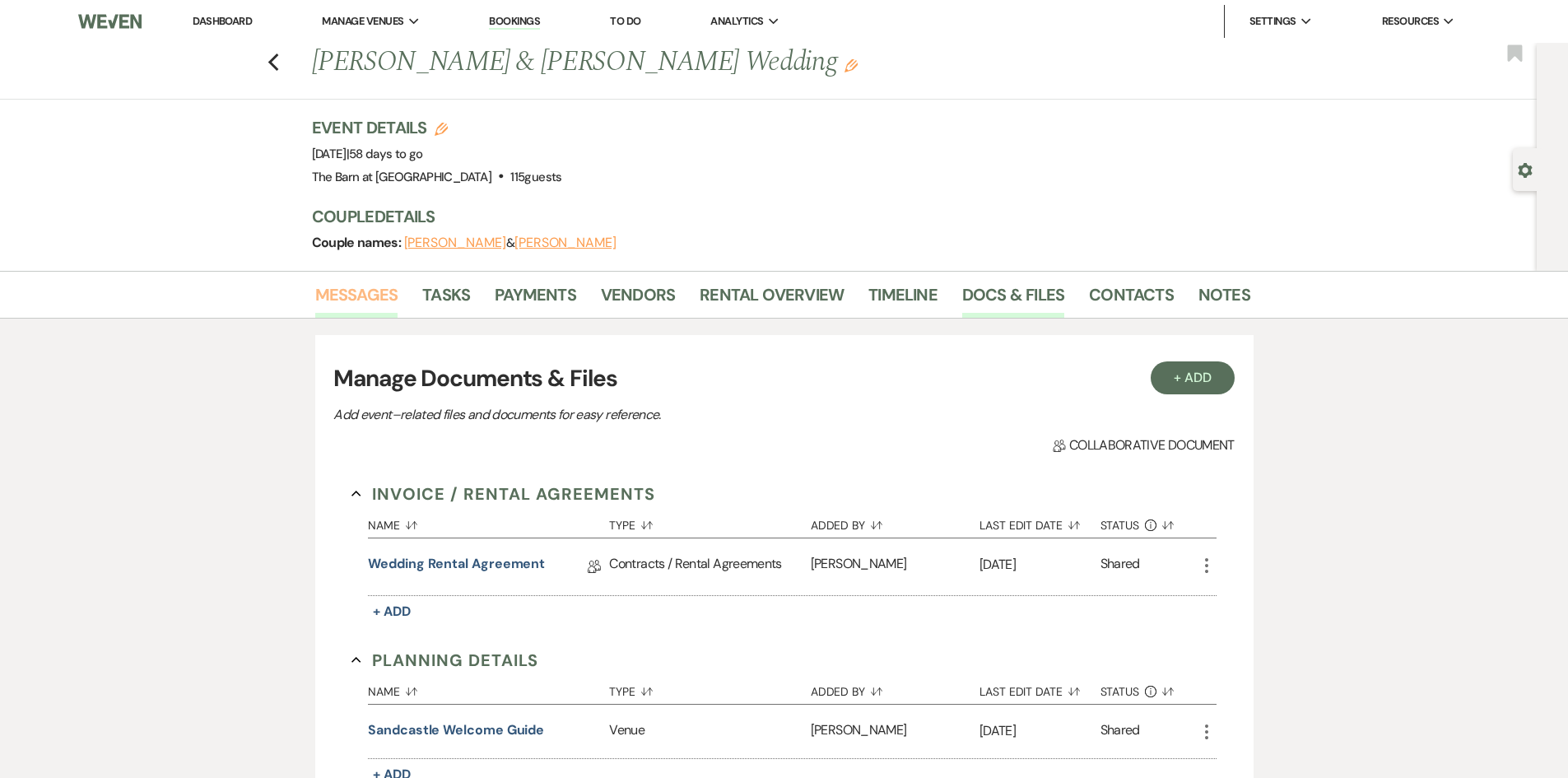
click at [361, 288] on link "Messages" at bounding box center [357, 299] width 83 height 36
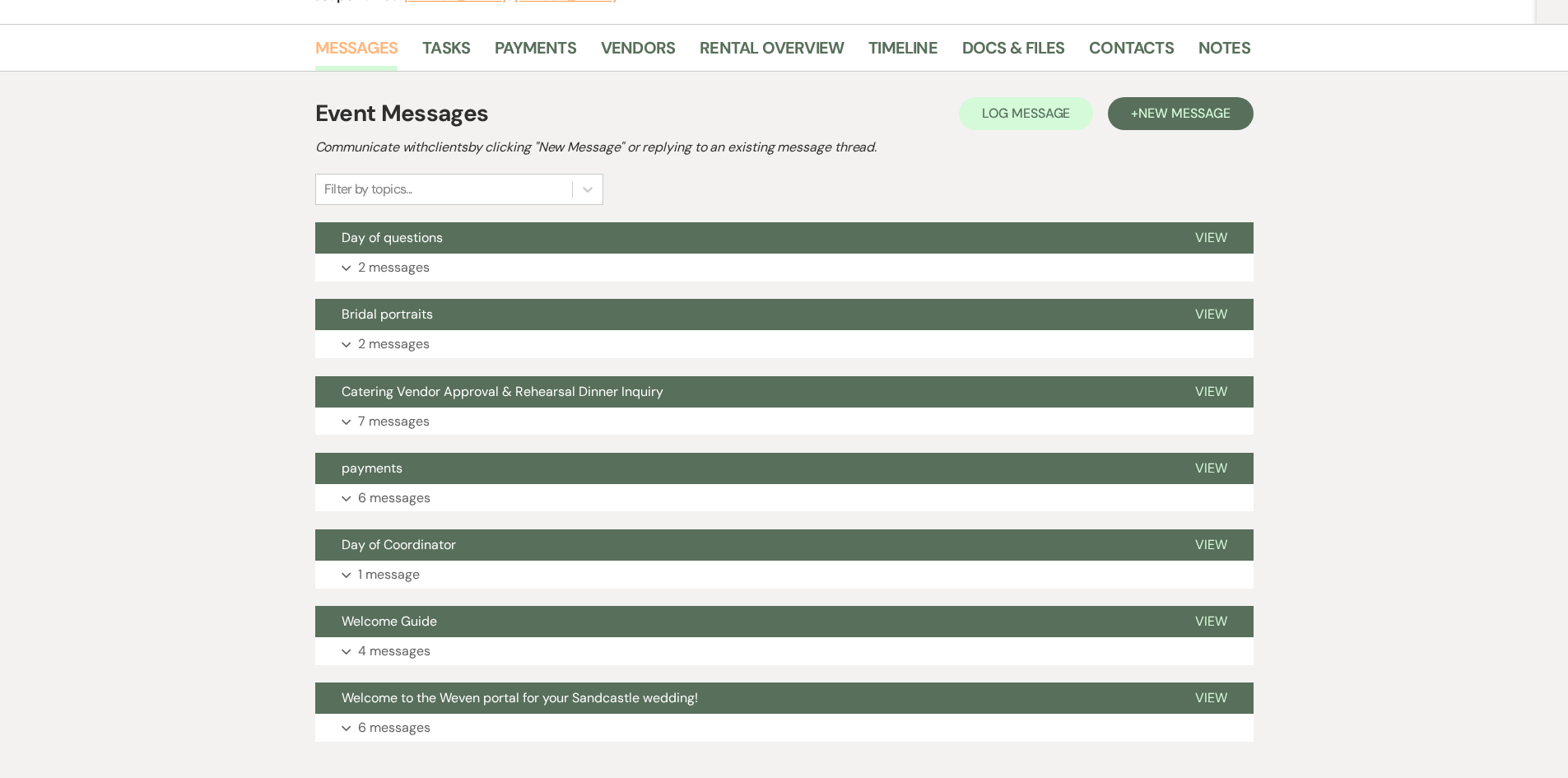
scroll to position [329, 0]
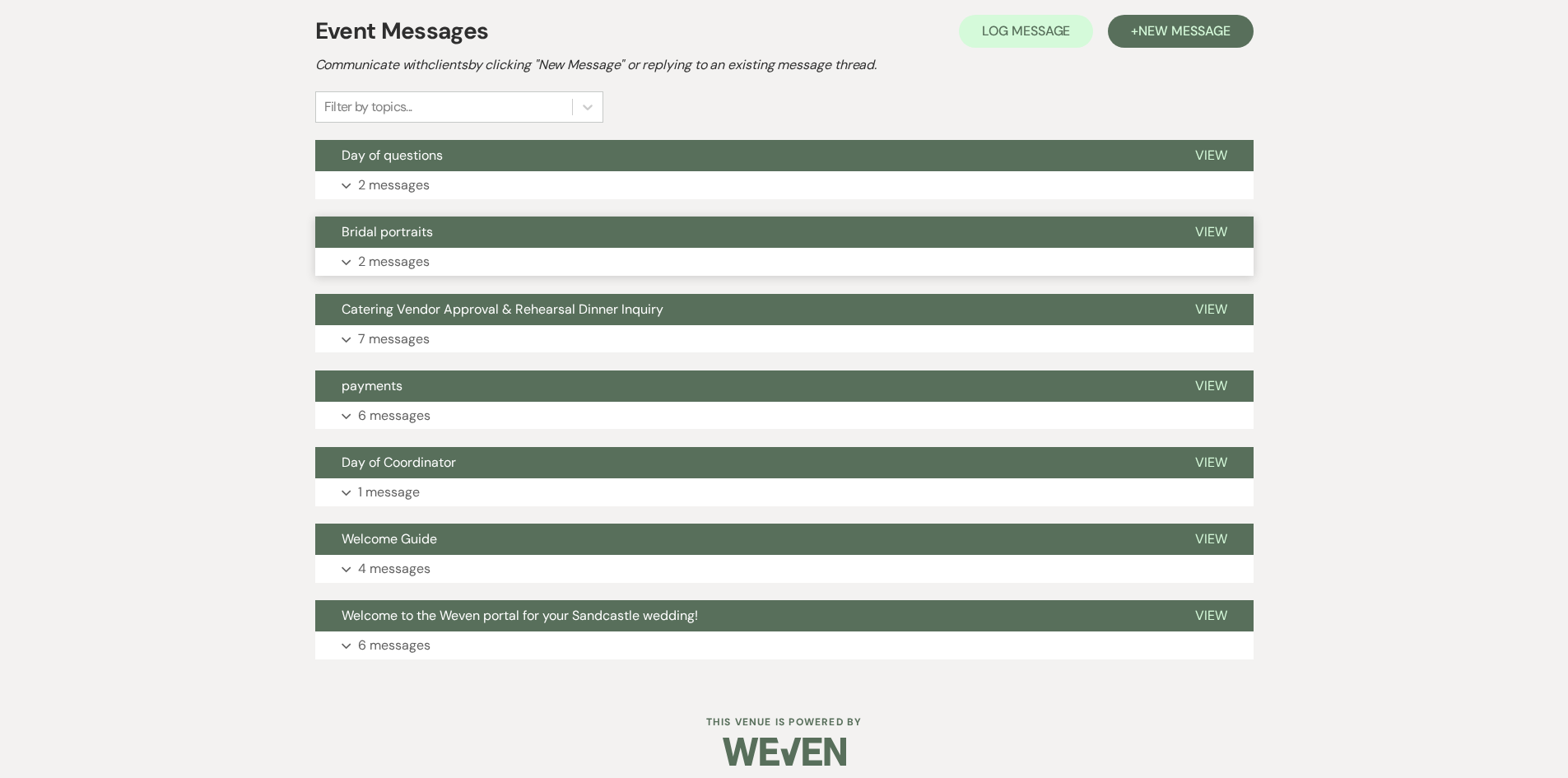
click at [407, 263] on p "2 messages" at bounding box center [394, 262] width 72 height 21
